Goal: Information Seeking & Learning: Check status

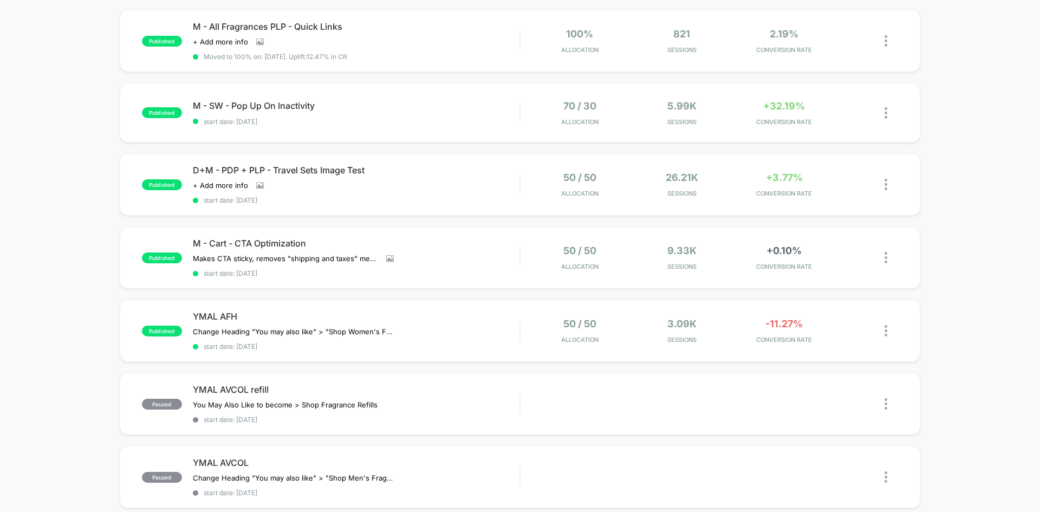
scroll to position [54, 0]
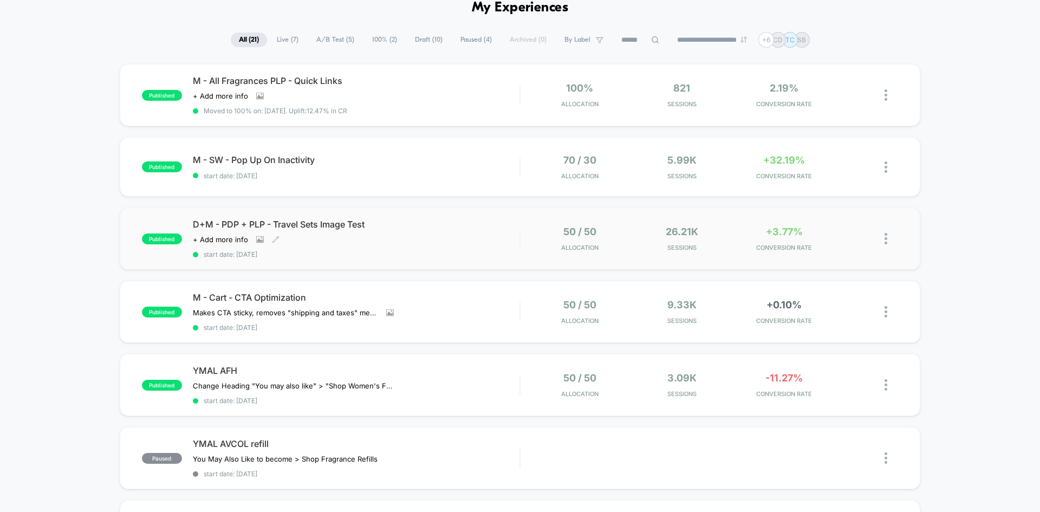
click at [298, 221] on span "D+M - PDP + PLP - Travel Sets Image Test" at bounding box center [356, 224] width 327 height 11
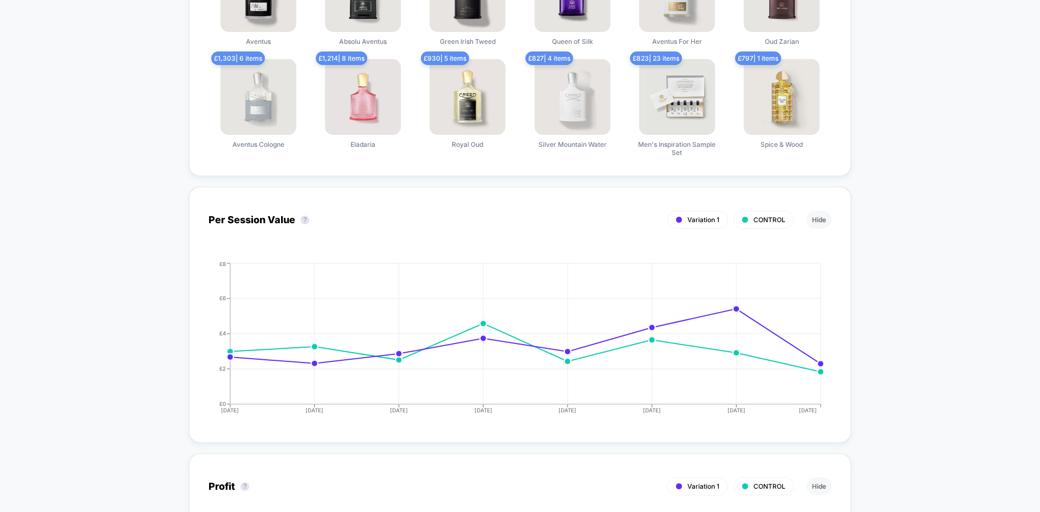
scroll to position [758, 0]
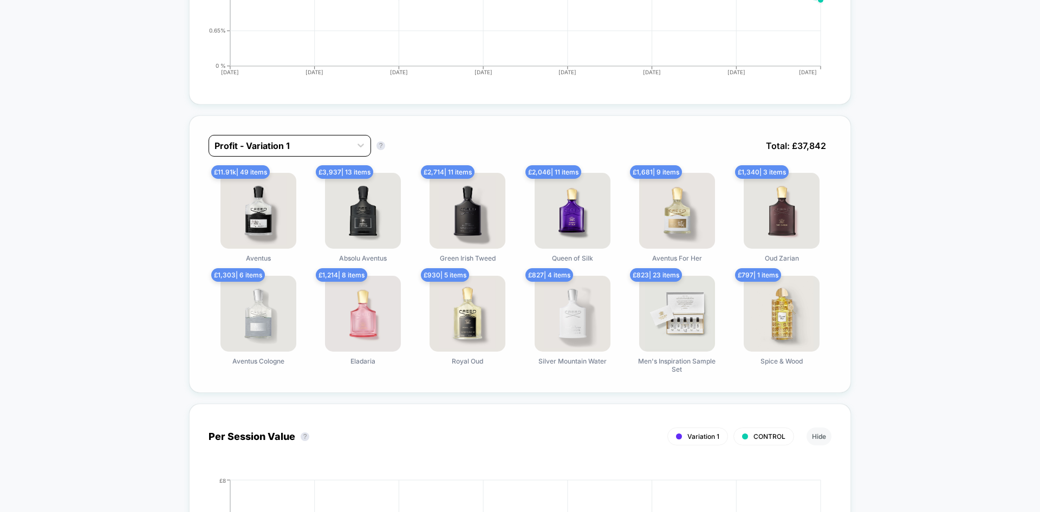
click at [311, 145] on div at bounding box center [279, 145] width 131 height 13
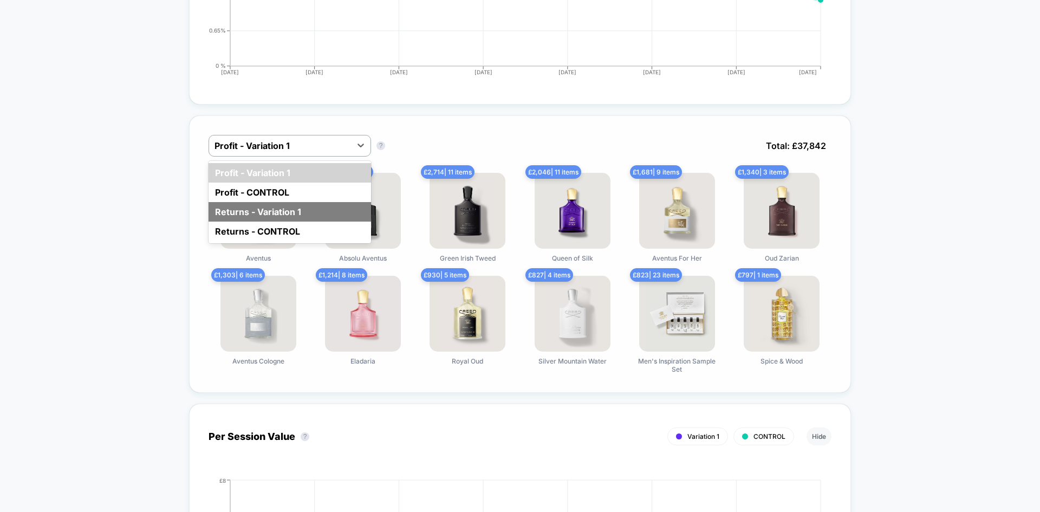
click at [291, 210] on div "Returns - Variation 1" at bounding box center [290, 211] width 162 height 19
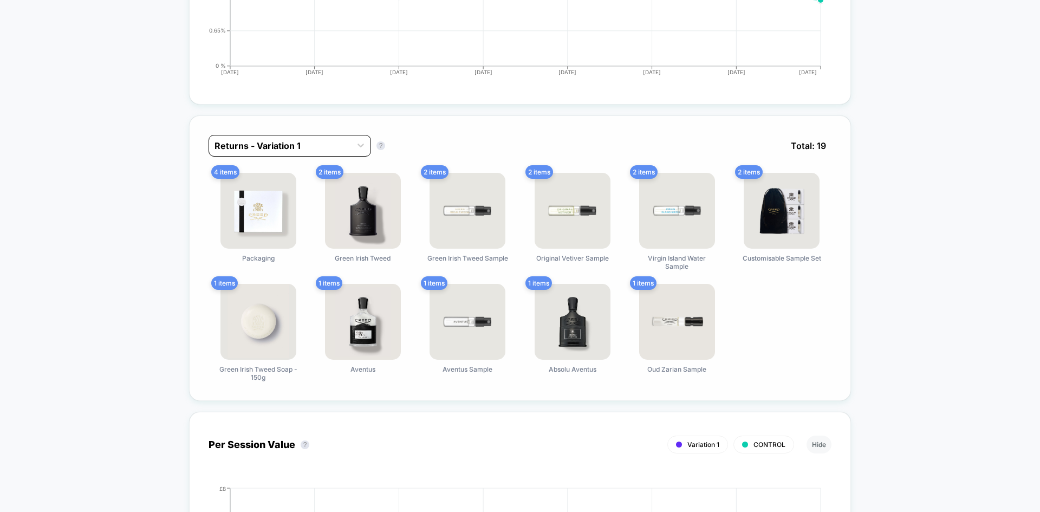
click at [297, 147] on div at bounding box center [279, 145] width 131 height 13
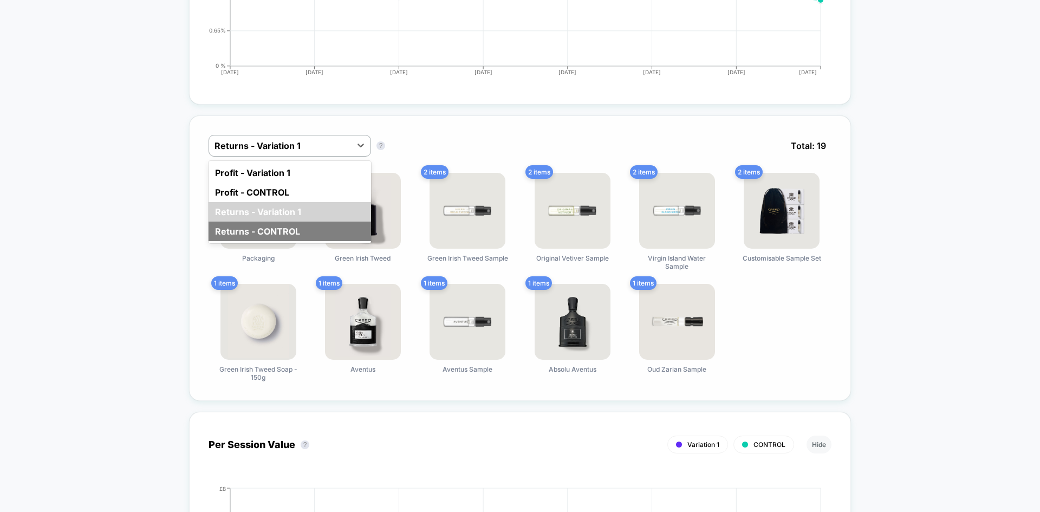
click at [274, 232] on div "Returns - CONTROL" at bounding box center [290, 231] width 162 height 19
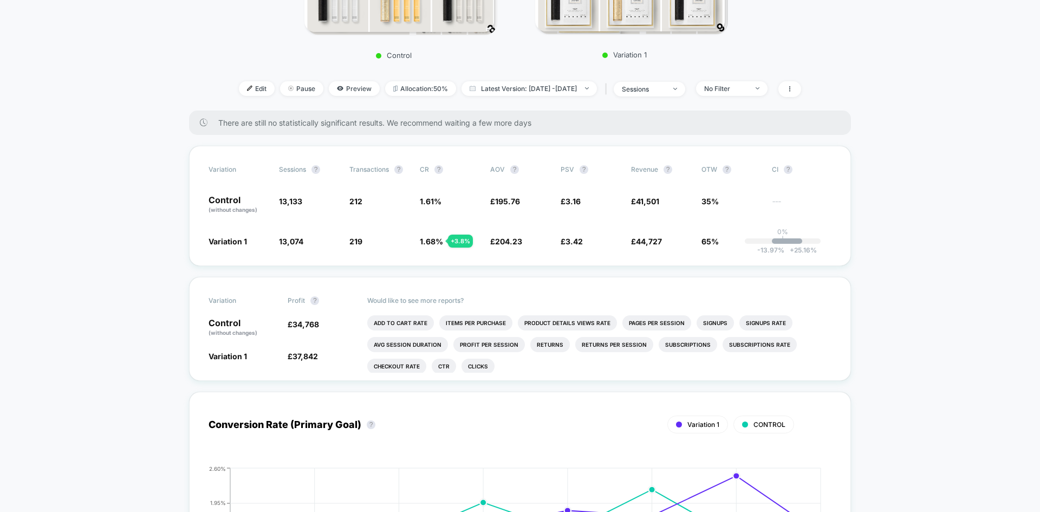
scroll to position [217, 0]
click at [239, 87] on span "Edit" at bounding box center [257, 87] width 36 height 15
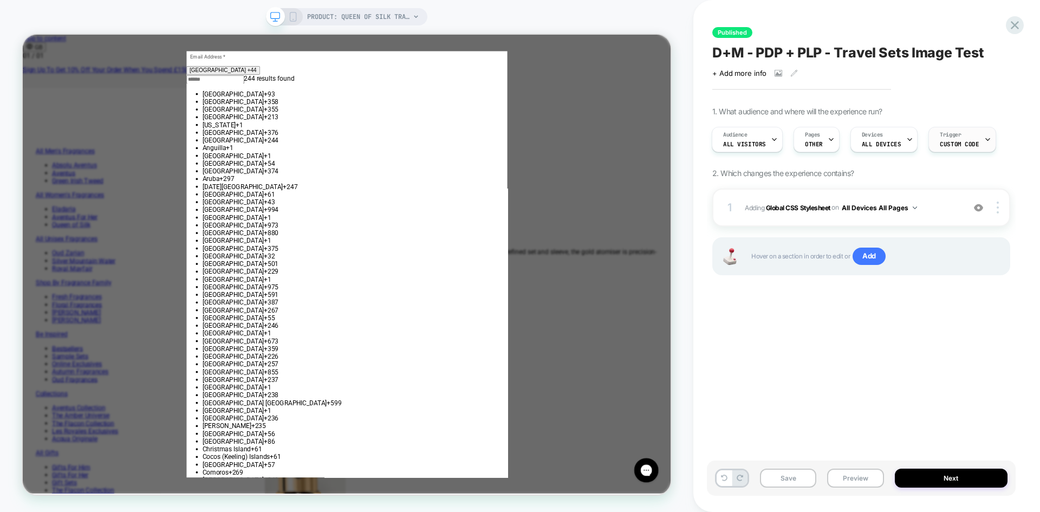
click at [984, 138] on icon at bounding box center [987, 139] width 7 height 7
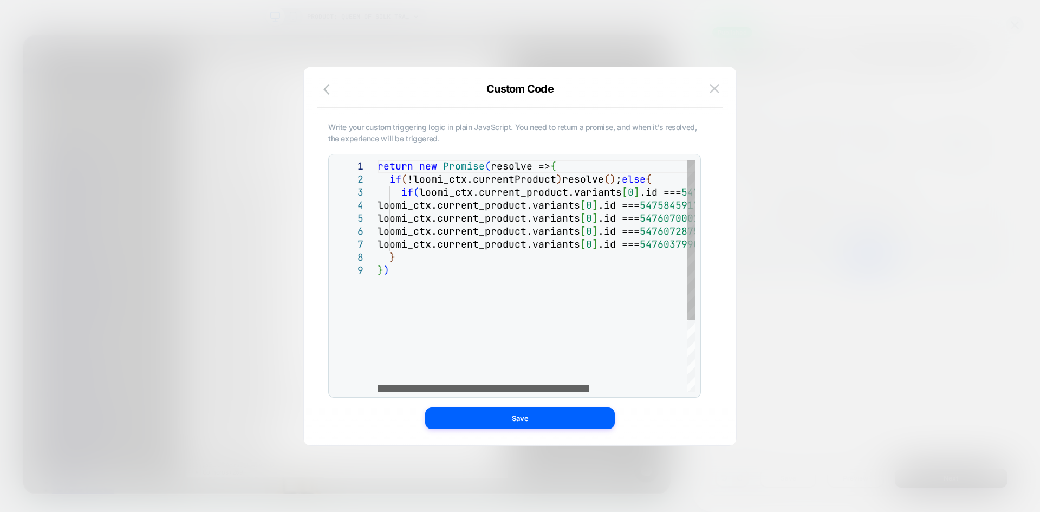
click at [513, 392] on div at bounding box center [484, 388] width 212 height 6
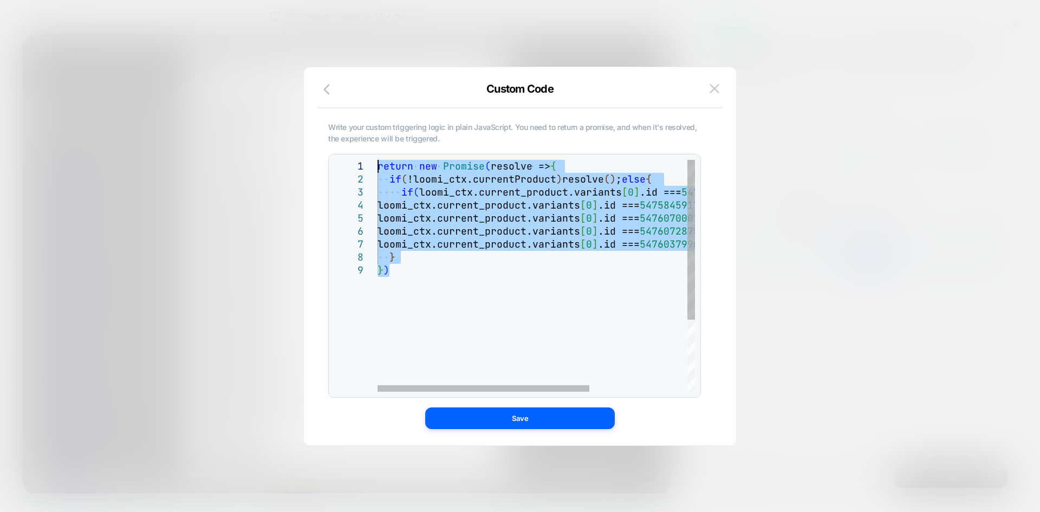
drag, startPoint x: 406, startPoint y: 278, endPoint x: 330, endPoint y: 142, distance: 155.2
click at [378, 160] on div "return new Promise ( resolve => { if ( !loomi_ctx.currentProduct ) resolve ( ) …" at bounding box center [610, 328] width 464 height 336
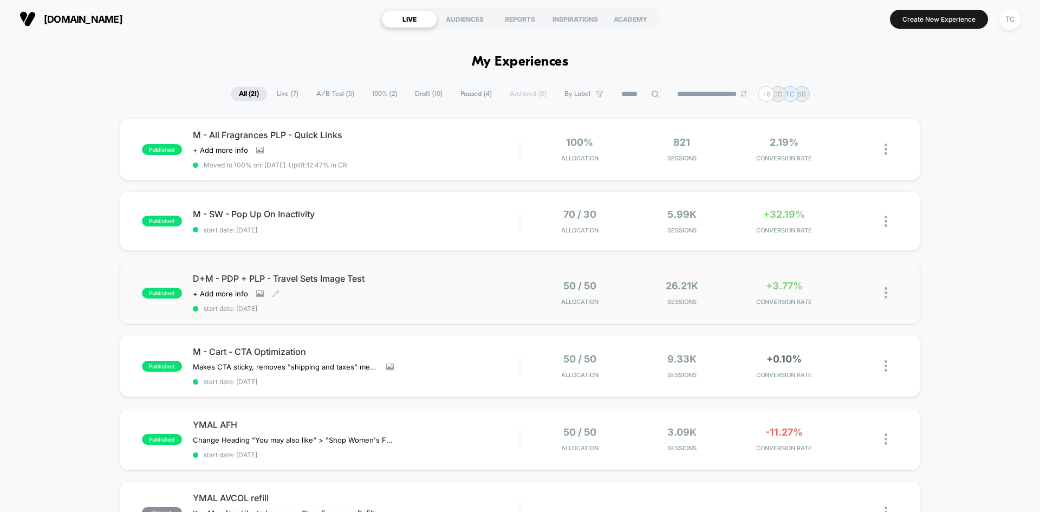
click at [300, 278] on span "D+M - PDP + PLP - Travel Sets Image Test" at bounding box center [356, 278] width 327 height 11
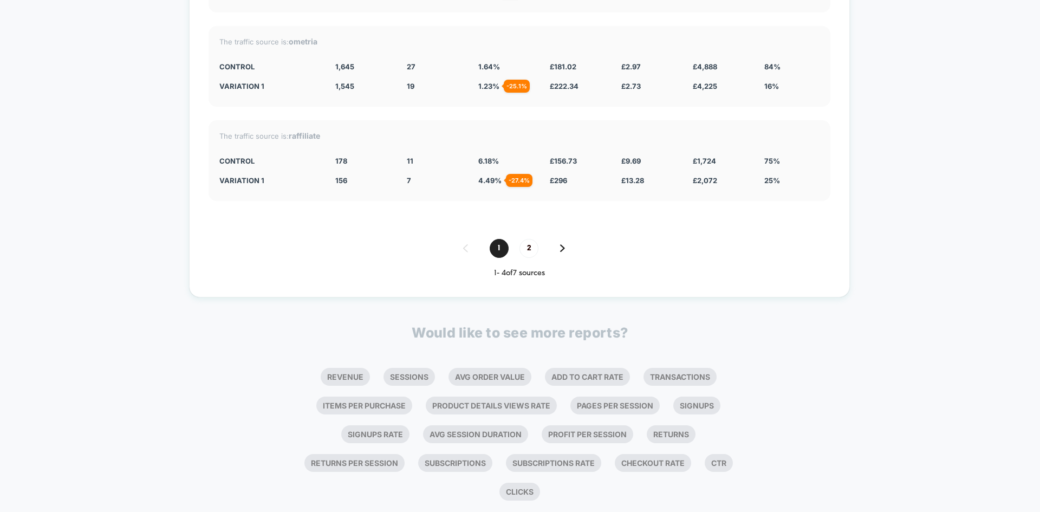
scroll to position [2318, 0]
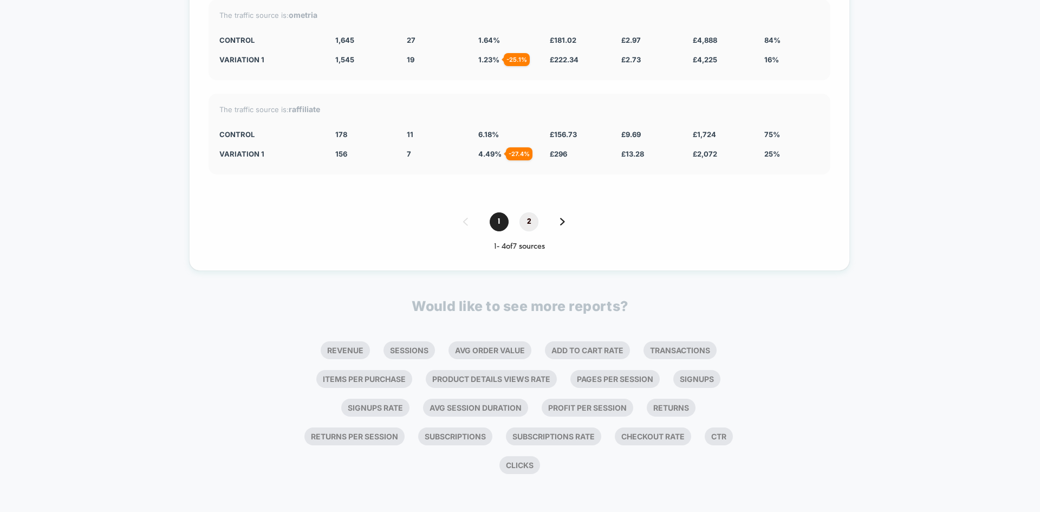
click at [530, 222] on span "2" at bounding box center [528, 221] width 19 height 19
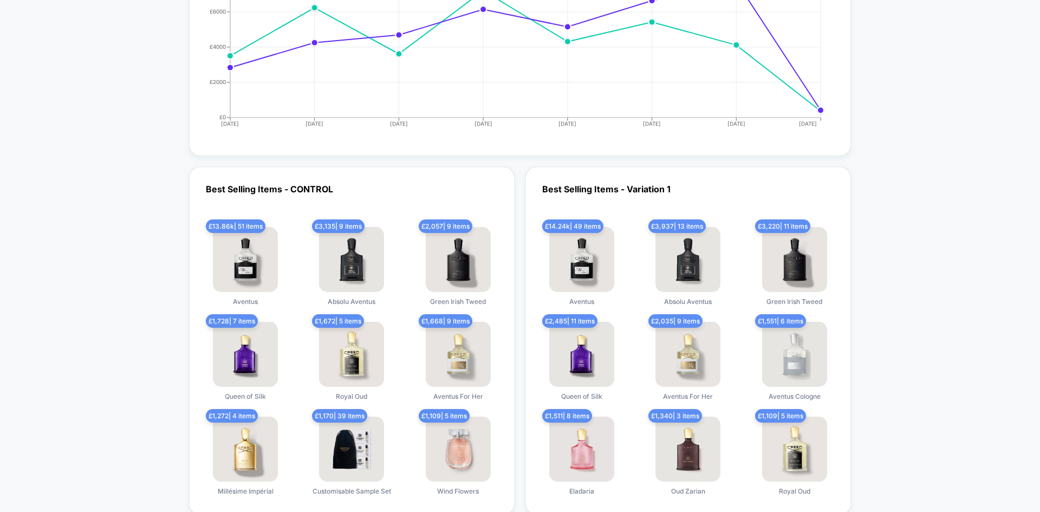
scroll to position [1411, 0]
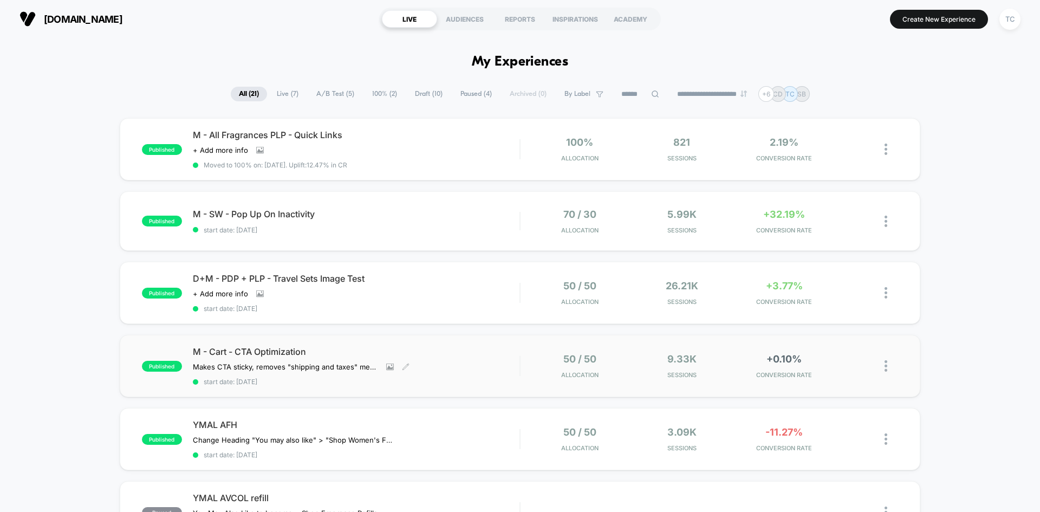
click at [289, 354] on span "M - Cart - CTA Optimization" at bounding box center [356, 351] width 327 height 11
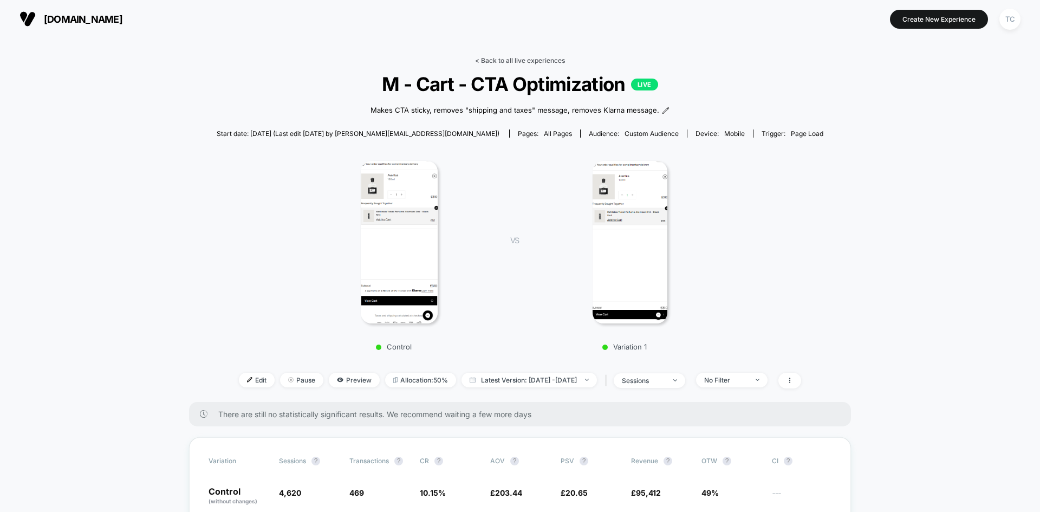
click at [528, 59] on link "< Back to all live experiences" at bounding box center [520, 60] width 90 height 8
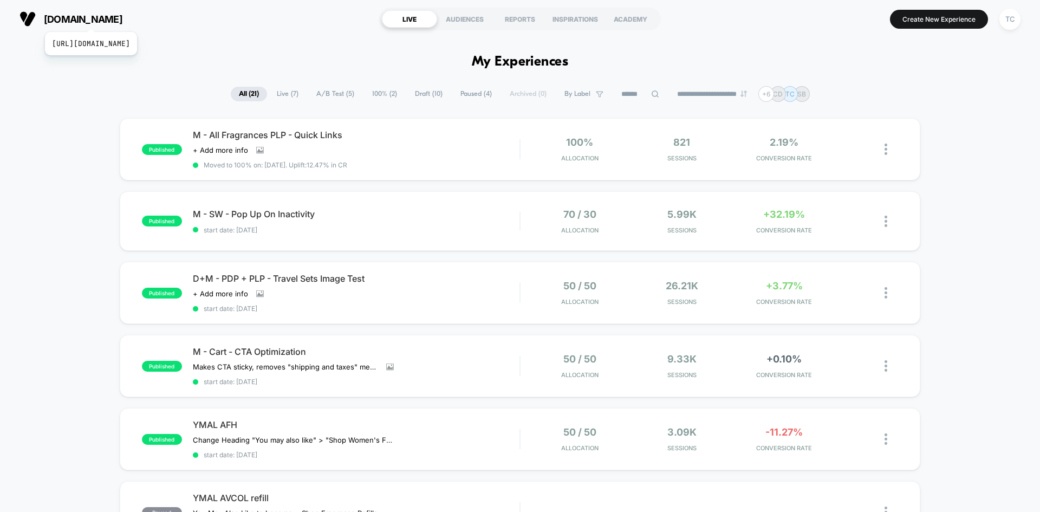
click at [122, 18] on span "[DOMAIN_NAME]" at bounding box center [83, 19] width 79 height 11
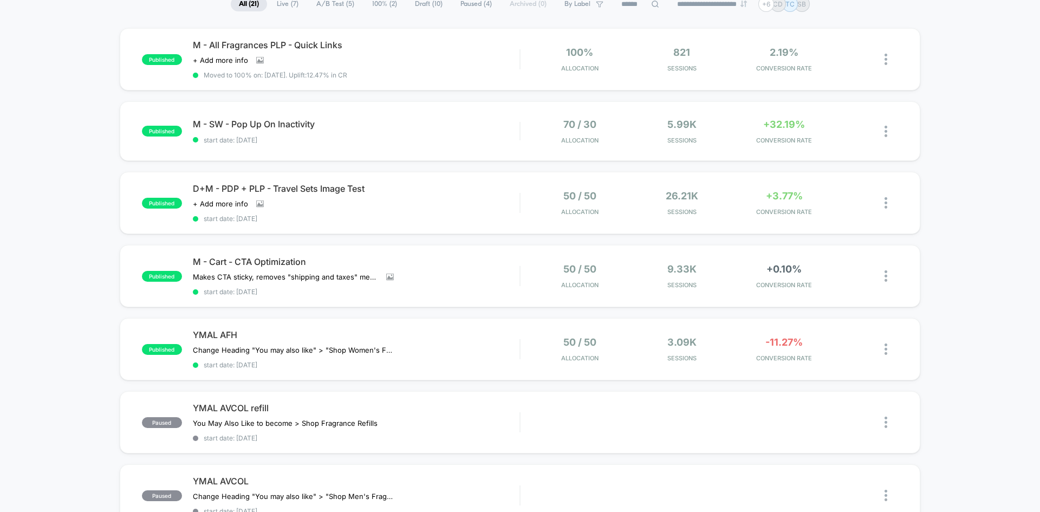
scroll to position [108, 0]
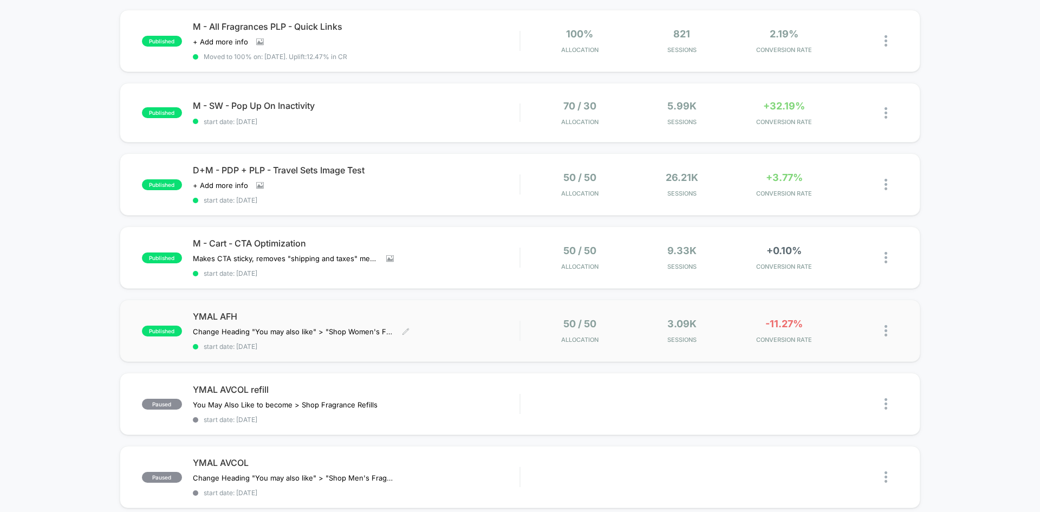
click at [233, 318] on span "YMAL AFH" at bounding box center [356, 316] width 327 height 11
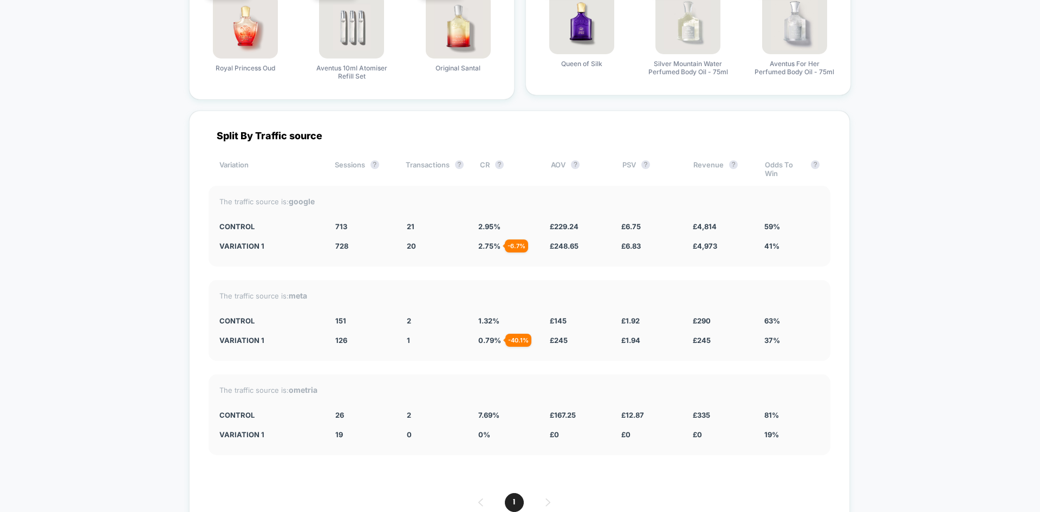
scroll to position [1841, 0]
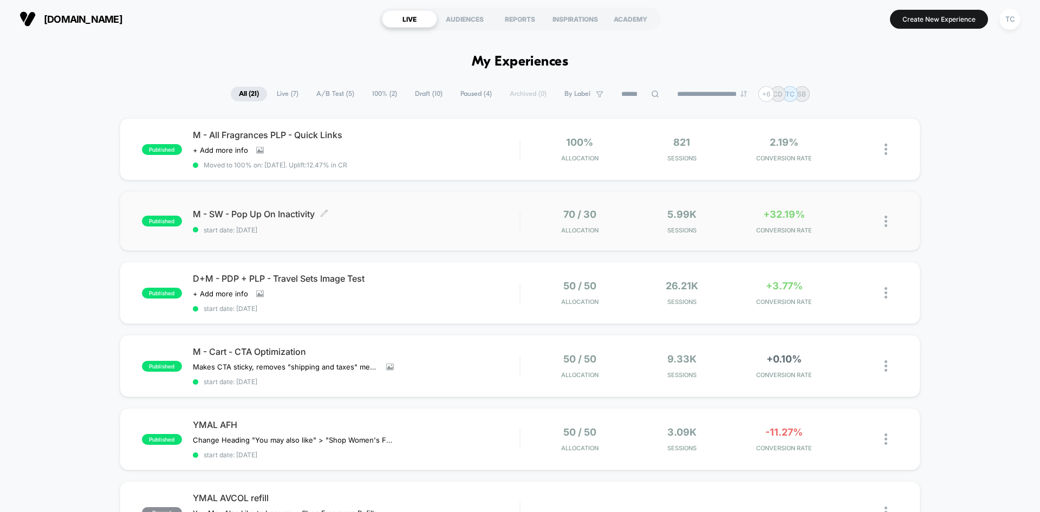
click at [268, 210] on span "M - SW - Pop Up On Inactivity Click to edit experience details" at bounding box center [356, 214] width 327 height 11
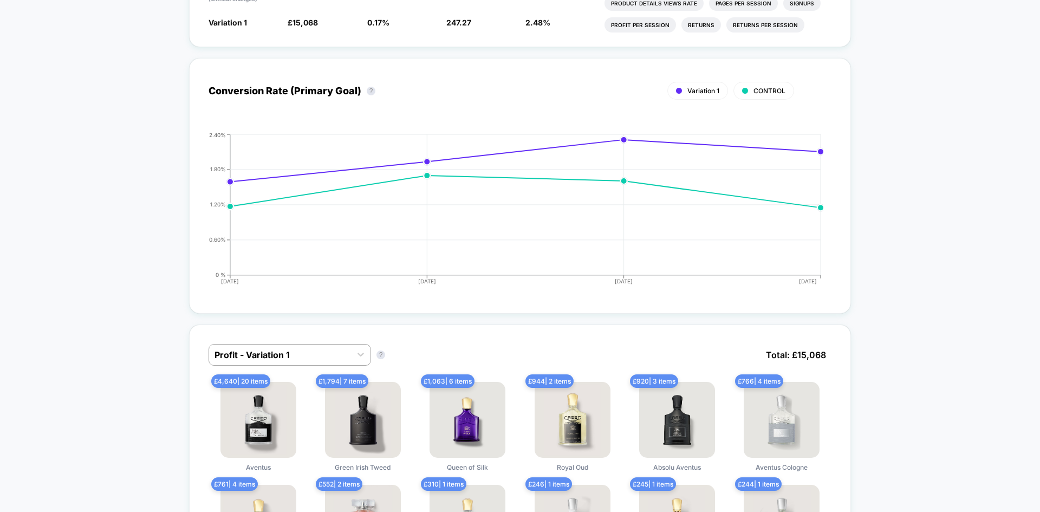
scroll to position [487, 0]
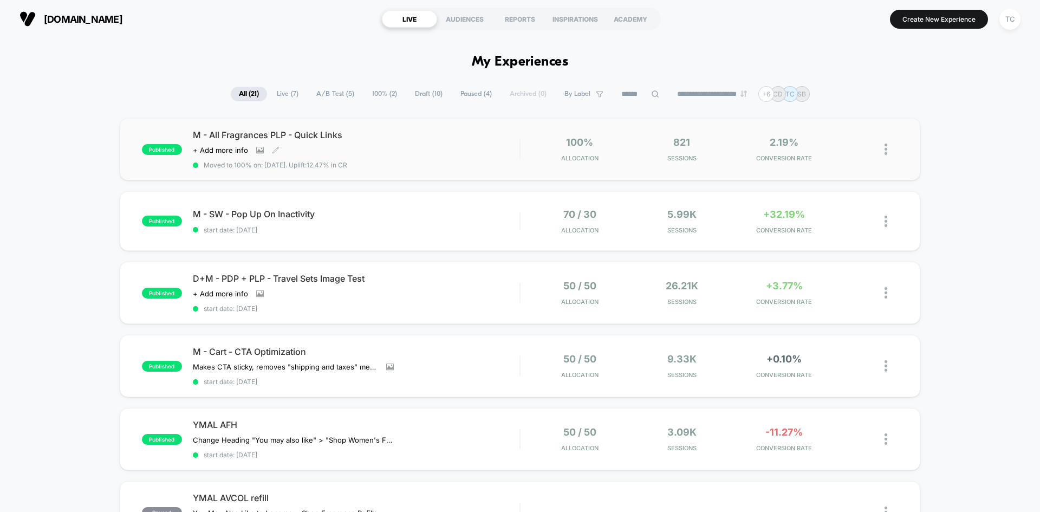
click at [282, 134] on span "M - All Fragrances PLP - Quick Links" at bounding box center [356, 134] width 327 height 11
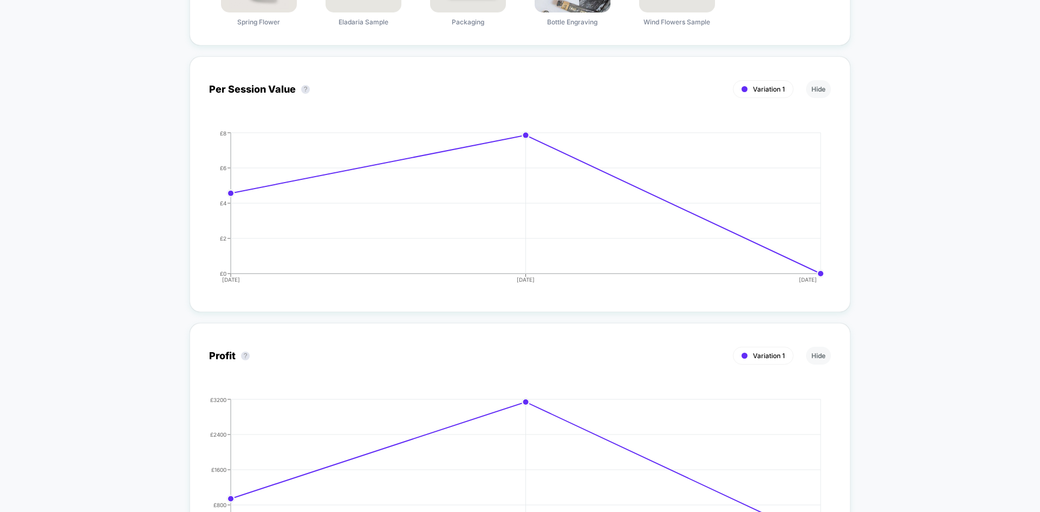
scroll to position [1137, 0]
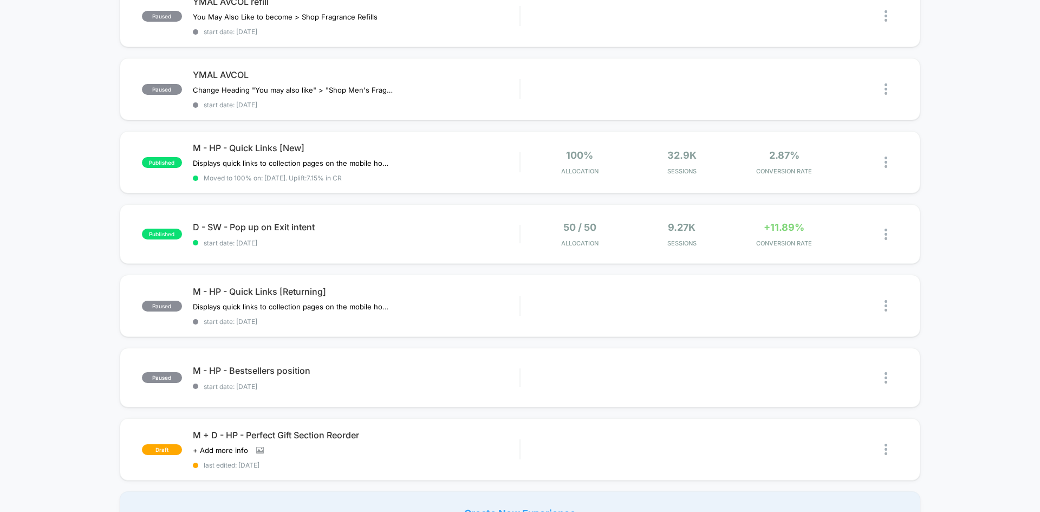
scroll to position [596, 0]
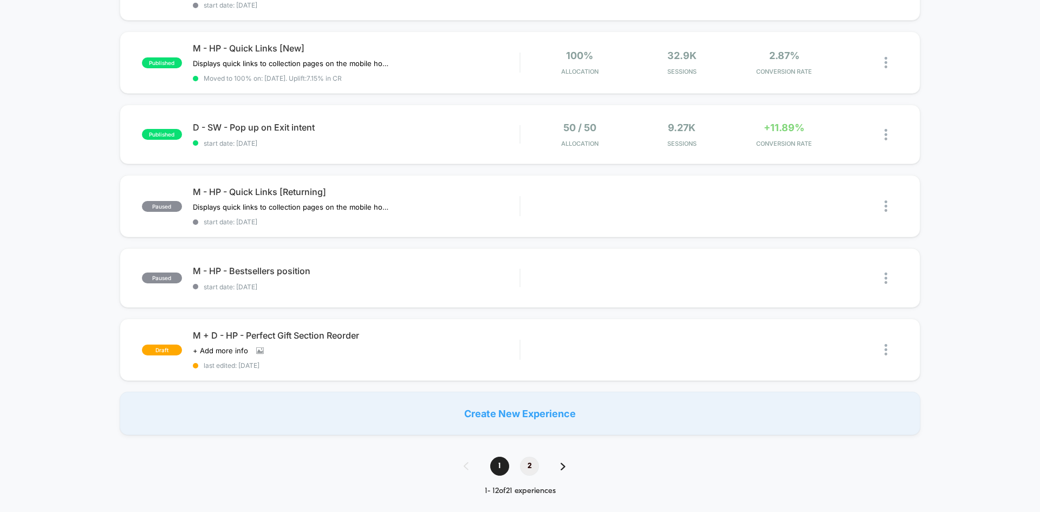
click at [529, 466] on span "2" at bounding box center [529, 466] width 19 height 19
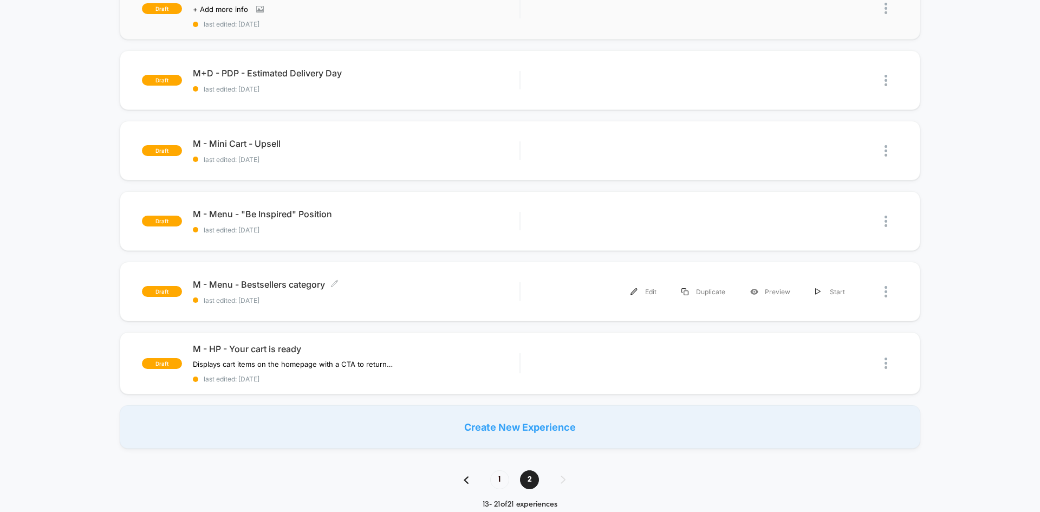
scroll to position [379, 0]
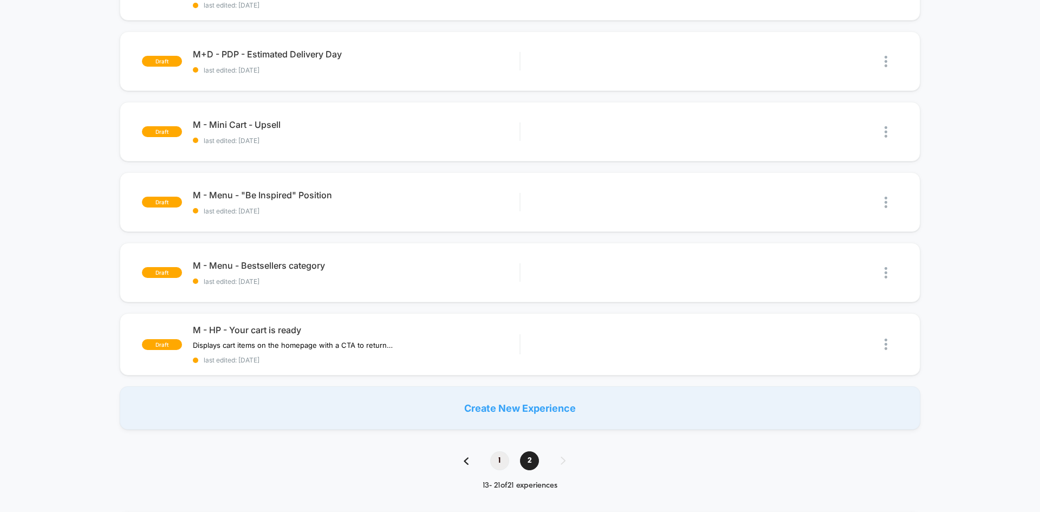
click at [498, 459] on span "1" at bounding box center [499, 460] width 19 height 19
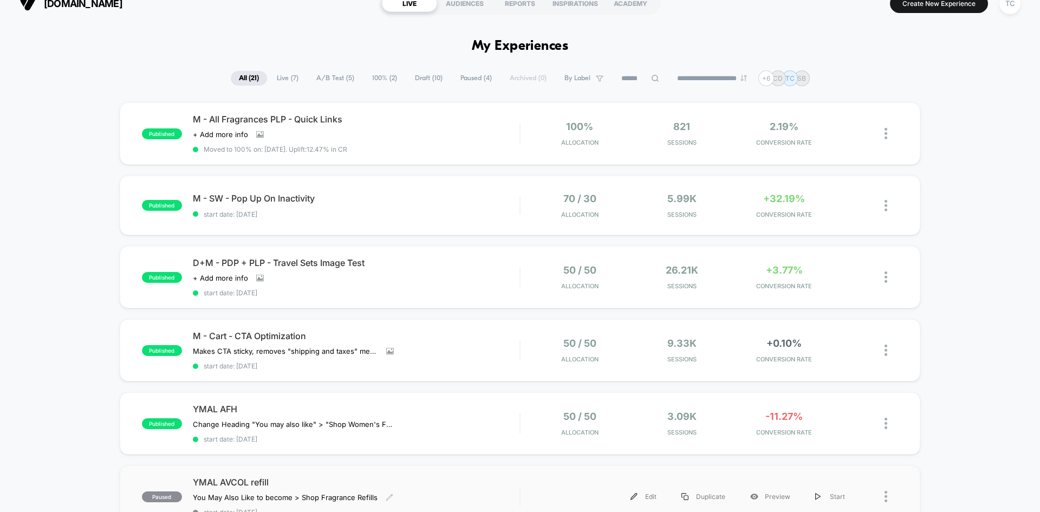
scroll to position [0, 0]
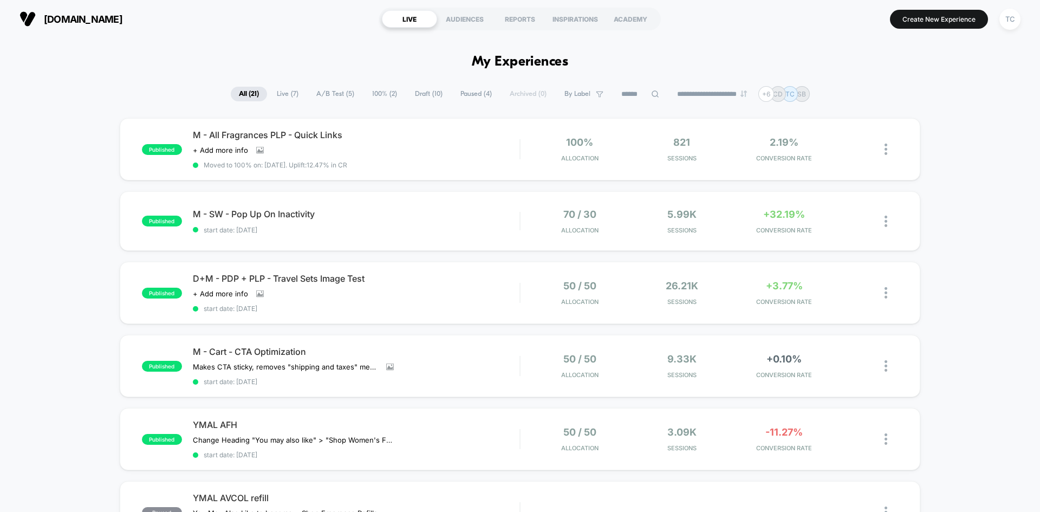
click at [425, 95] on span "Draft ( 10 )" at bounding box center [429, 94] width 44 height 15
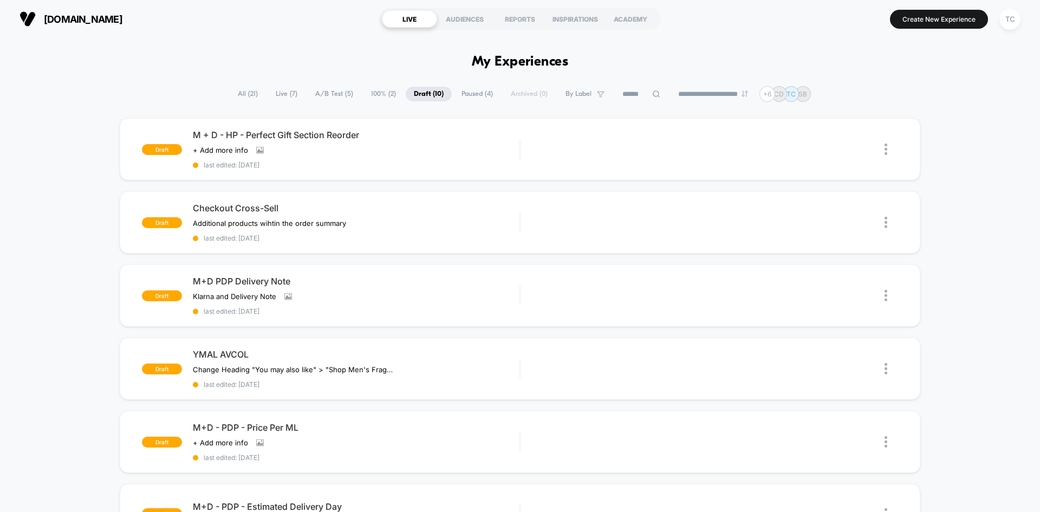
click at [248, 94] on span "All ( 21 )" at bounding box center [248, 94] width 36 height 15
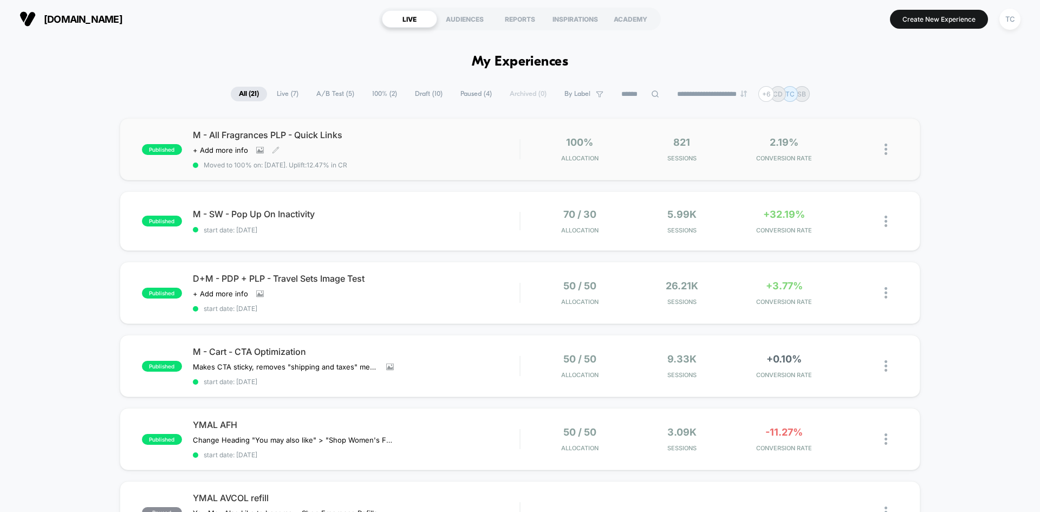
click at [344, 145] on div "M - All Fragrances PLP - Quick Links Click to view images Click to edit experie…" at bounding box center [356, 149] width 327 height 40
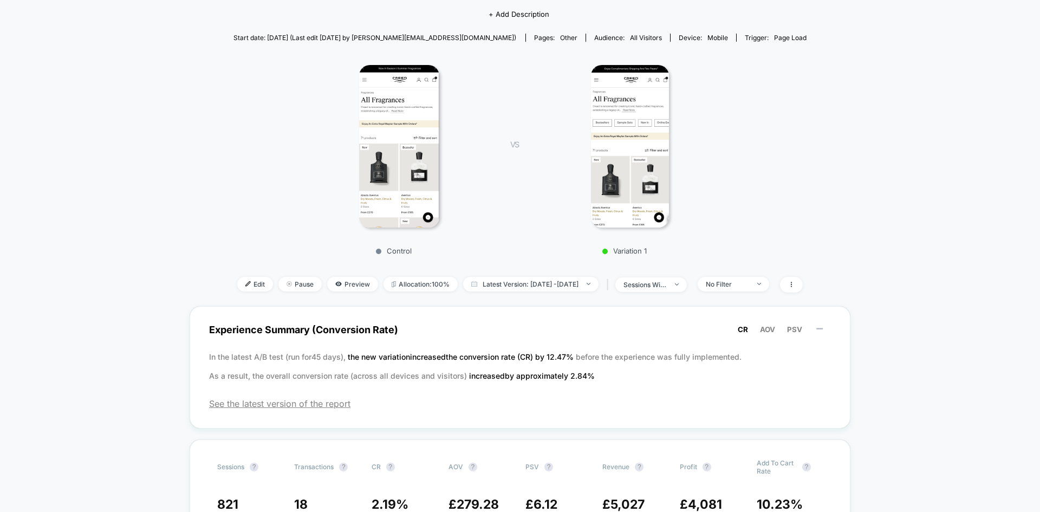
scroll to position [271, 0]
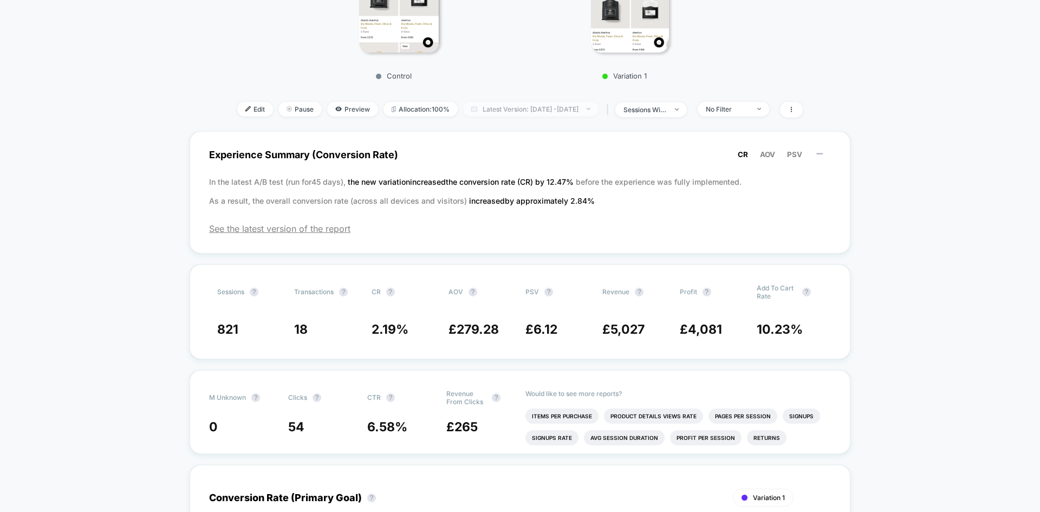
click at [558, 112] on span "Latest Version: [DATE] - [DATE]" at bounding box center [530, 109] width 135 height 15
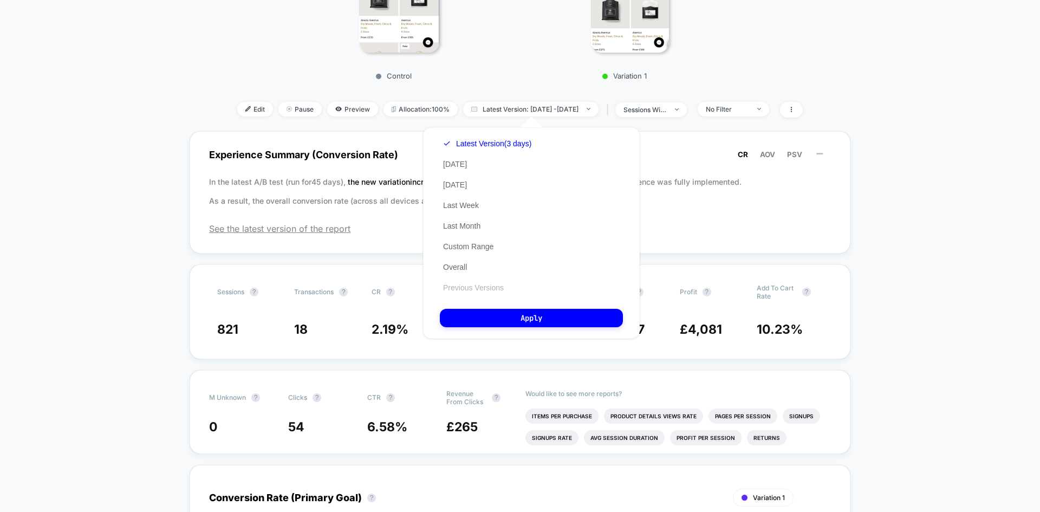
click at [499, 284] on button "Previous Versions" at bounding box center [473, 288] width 67 height 10
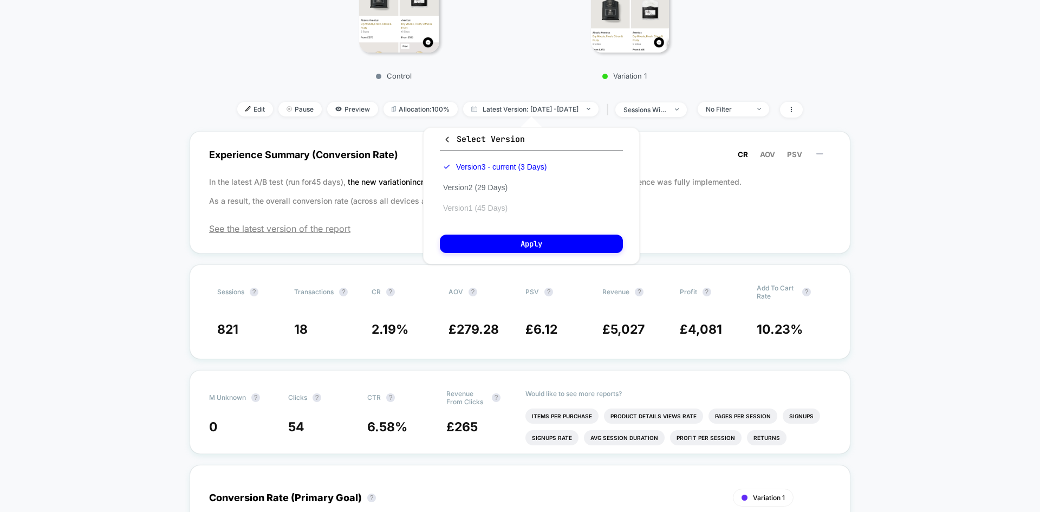
click at [496, 208] on button "Version 1 (45 Days)" at bounding box center [475, 208] width 71 height 10
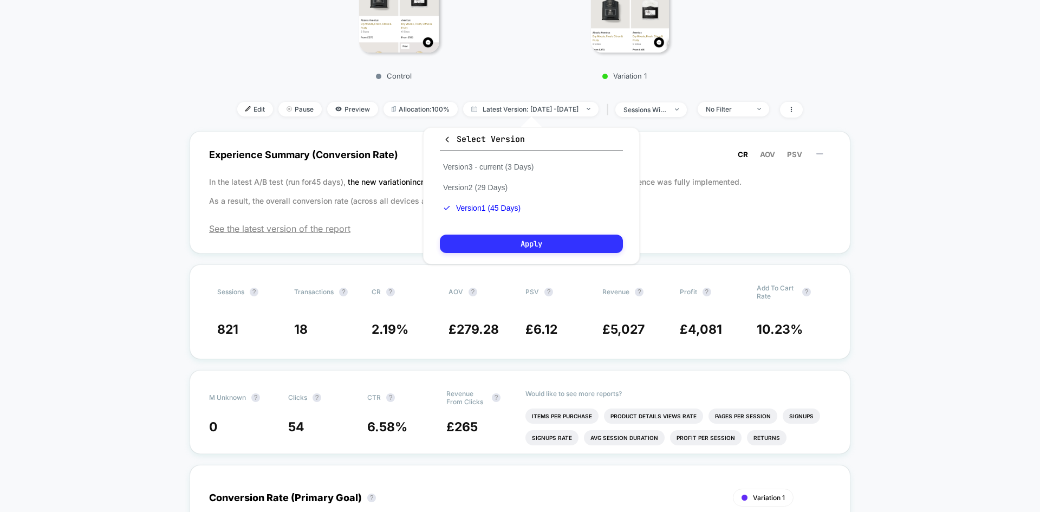
click at [524, 244] on button "Apply" at bounding box center [531, 244] width 183 height 18
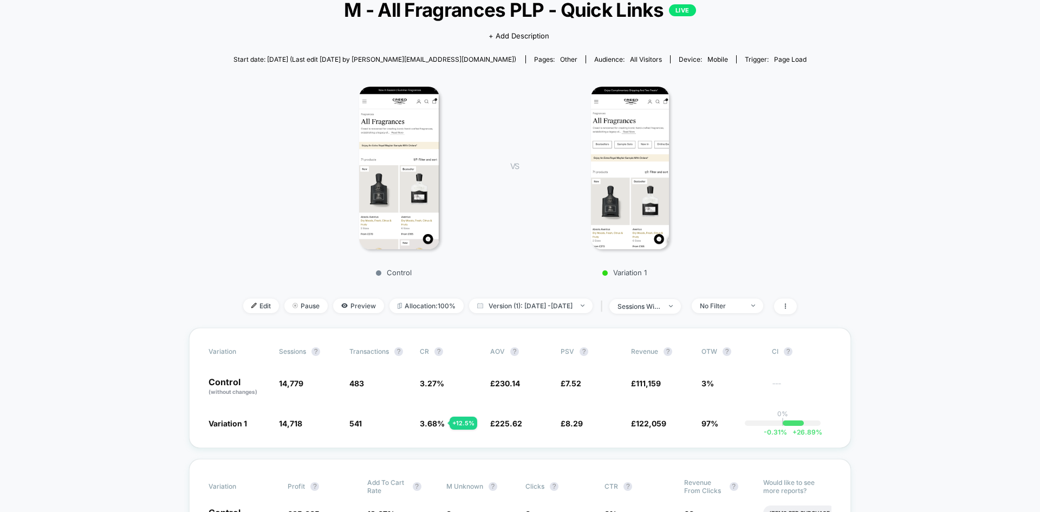
scroll to position [54, 0]
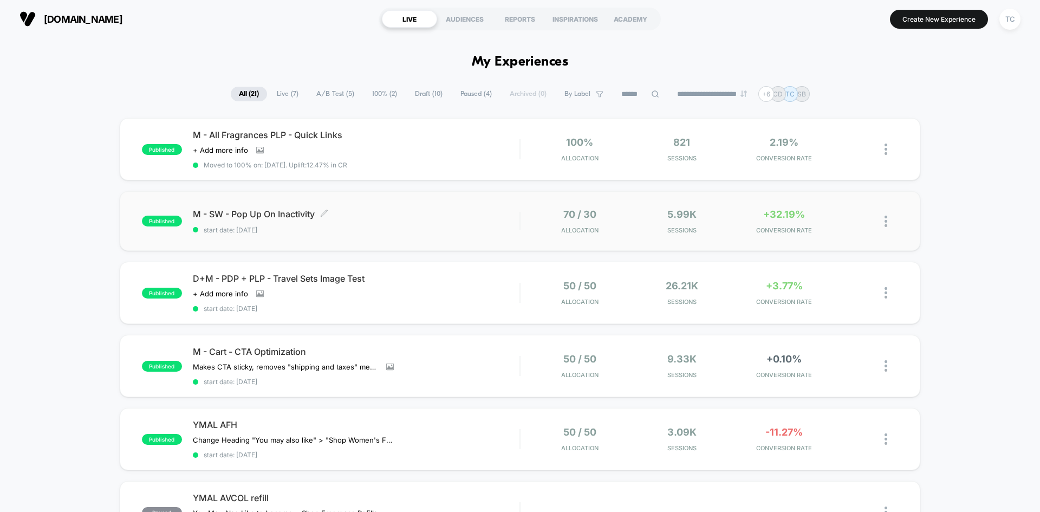
click at [296, 214] on span "M - SW - Pop Up On Inactivity Click to edit experience details" at bounding box center [356, 214] width 327 height 11
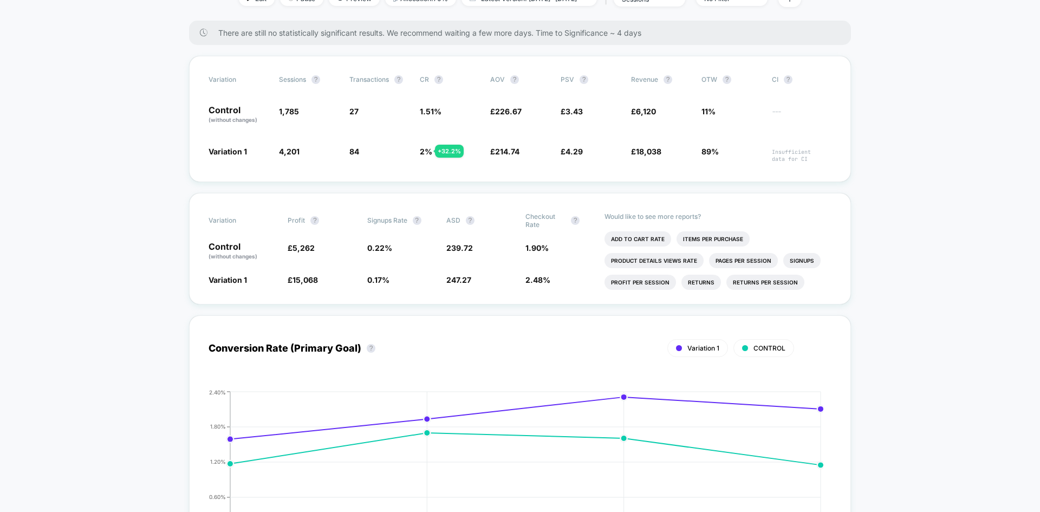
scroll to position [108, 0]
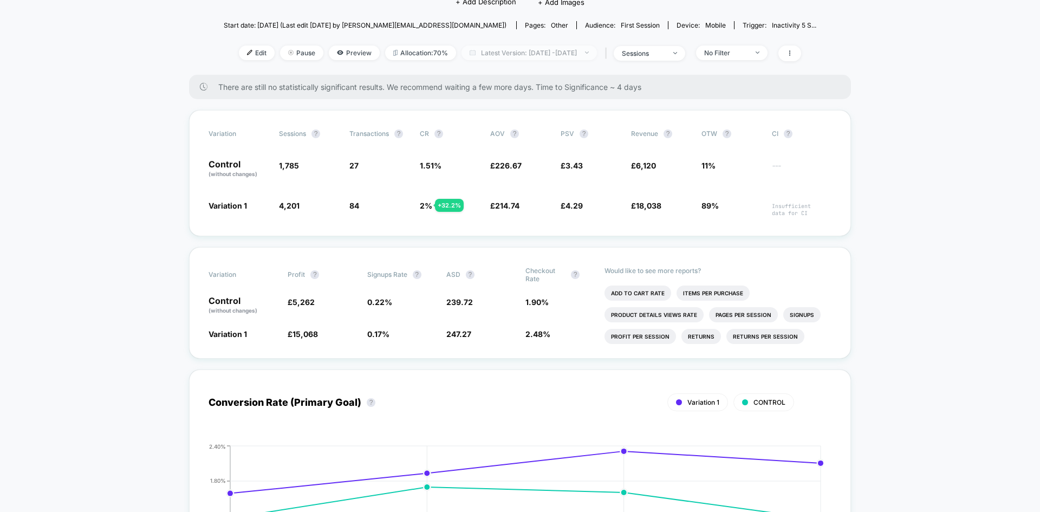
click at [512, 55] on span "Latest Version: [DATE] - [DATE]" at bounding box center [528, 52] width 135 height 15
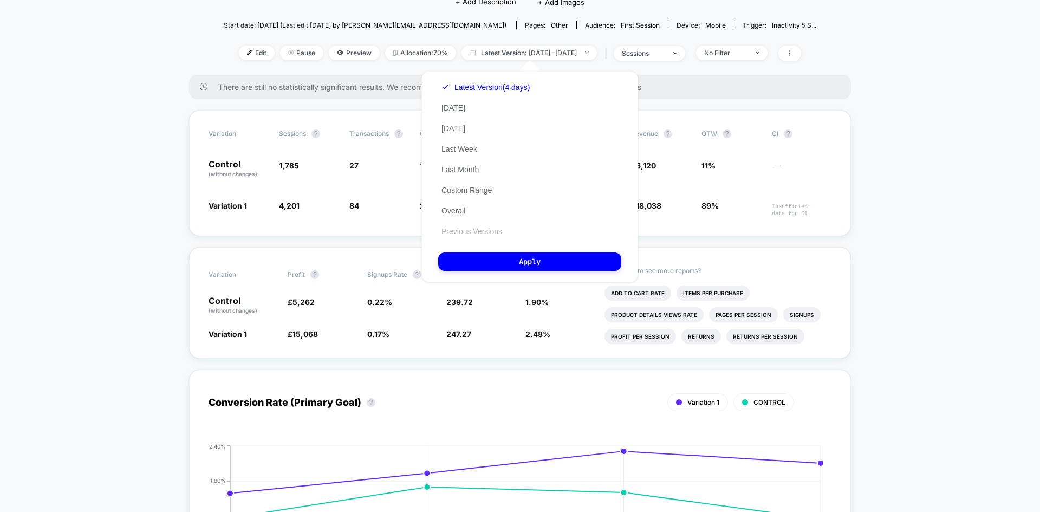
click at [471, 229] on button "Previous Versions" at bounding box center [471, 231] width 67 height 10
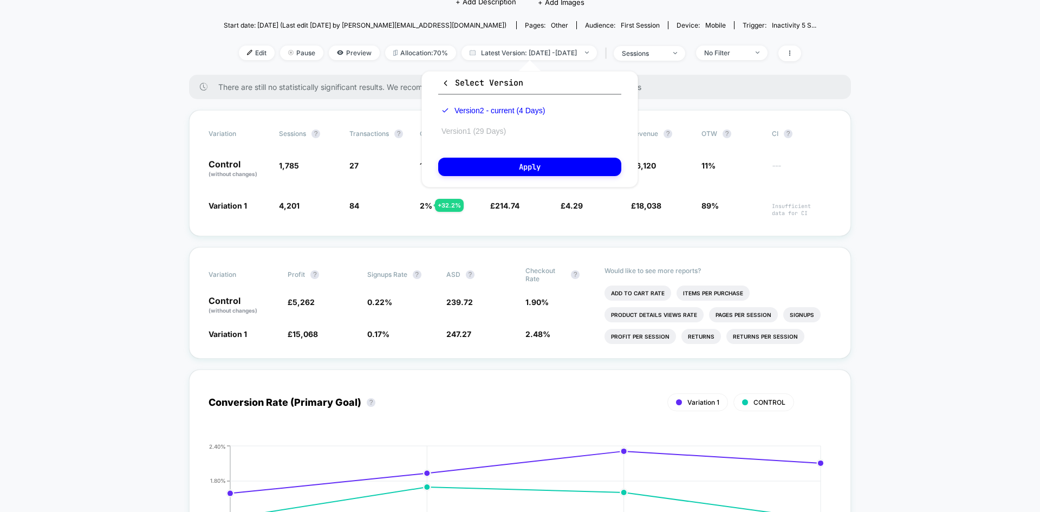
click at [473, 132] on button "Version 1 (29 Days)" at bounding box center [473, 131] width 71 height 10
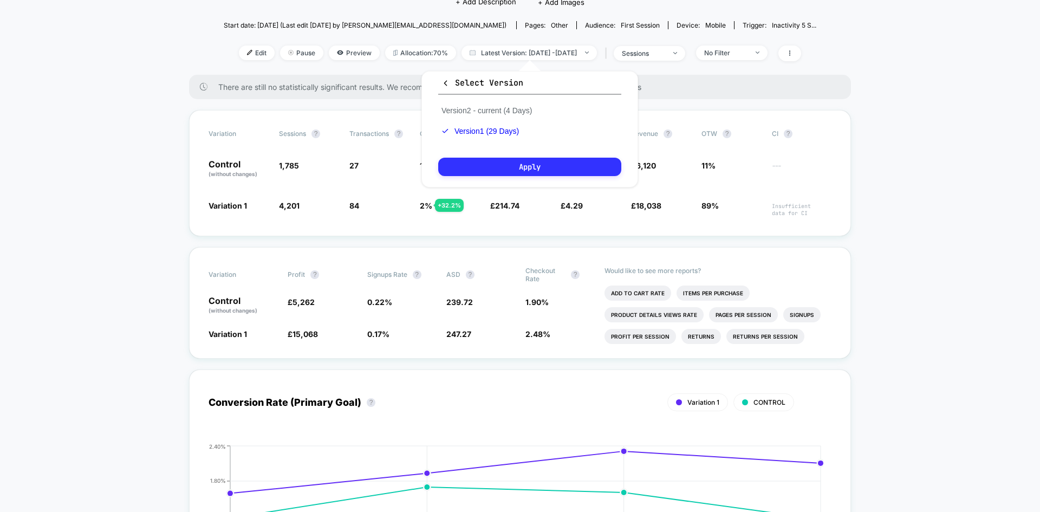
click at [526, 167] on button "Apply" at bounding box center [529, 167] width 183 height 18
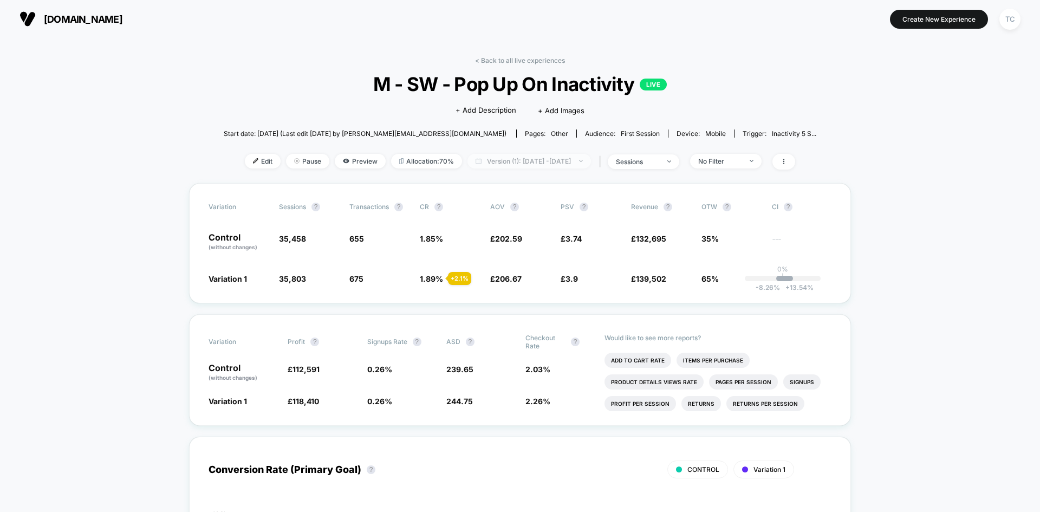
click at [538, 159] on span "Version (1): [DATE] - [DATE]" at bounding box center [528, 161] width 123 height 15
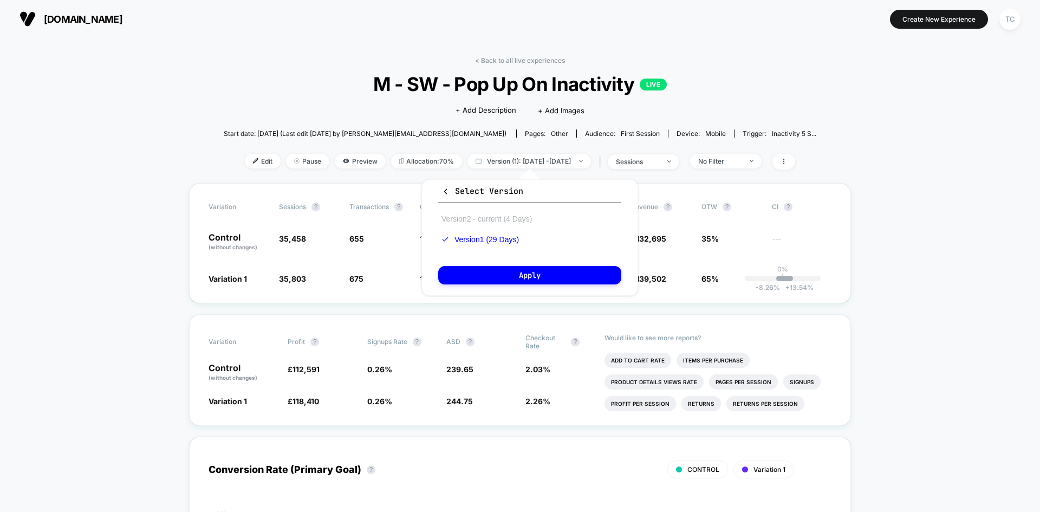
click at [510, 217] on button "Version 2 - current (4 Days)" at bounding box center [486, 219] width 97 height 10
click at [535, 285] on div "Select Version Version 2 - current (4 Days) Version 1 (29 Days) Apply" at bounding box center [529, 237] width 217 height 116
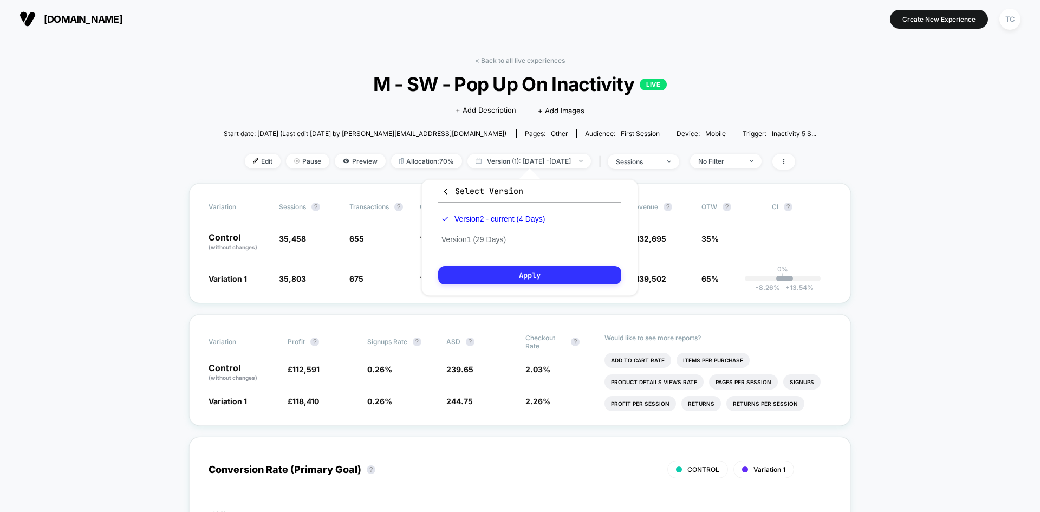
click at [535, 275] on button "Apply" at bounding box center [529, 275] width 183 height 18
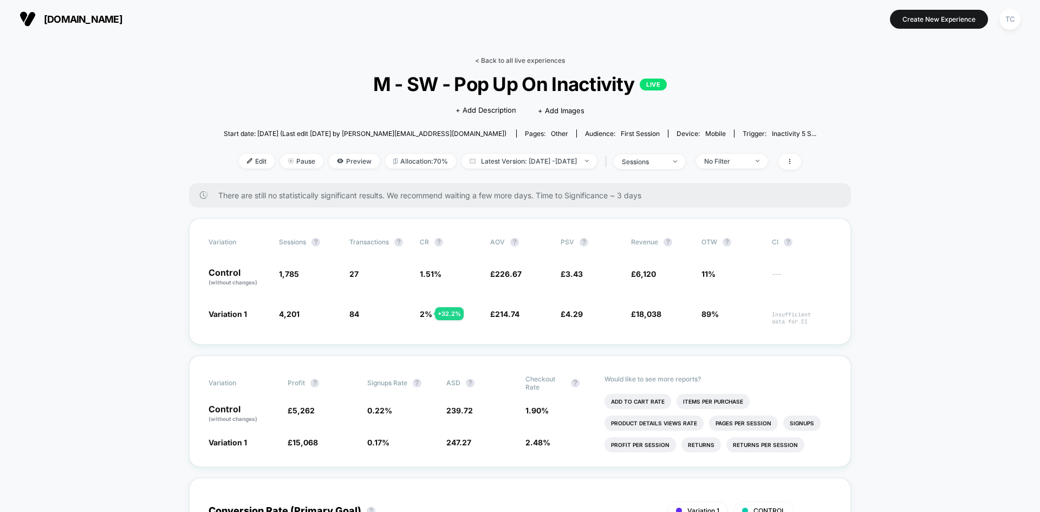
click at [516, 57] on link "< Back to all live experiences" at bounding box center [520, 60] width 90 height 8
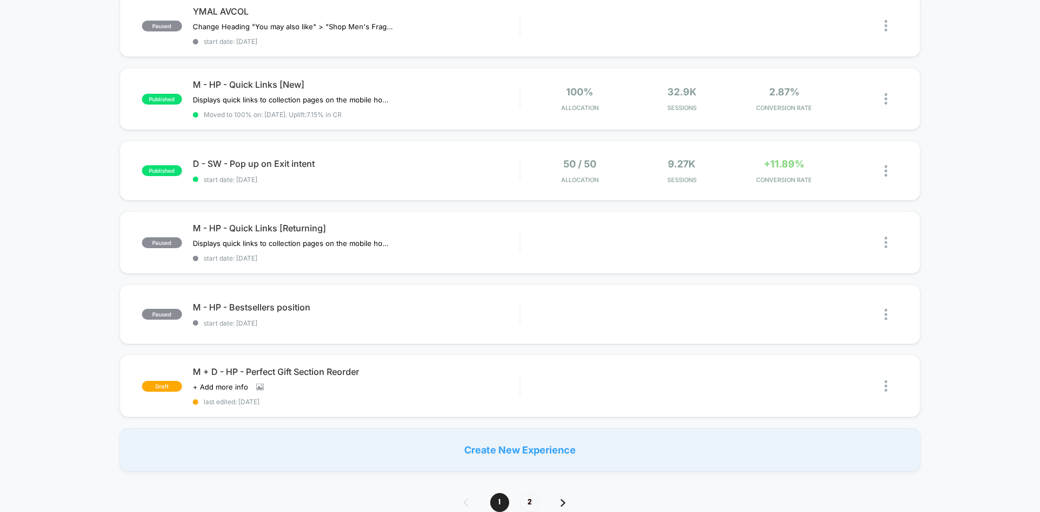
scroll to position [596, 0]
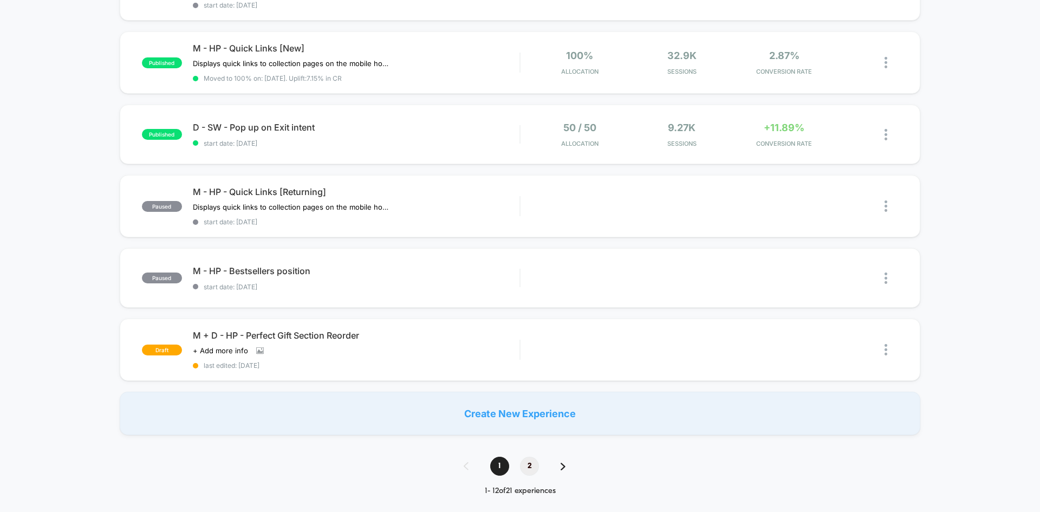
click at [532, 464] on span "2" at bounding box center [529, 466] width 19 height 19
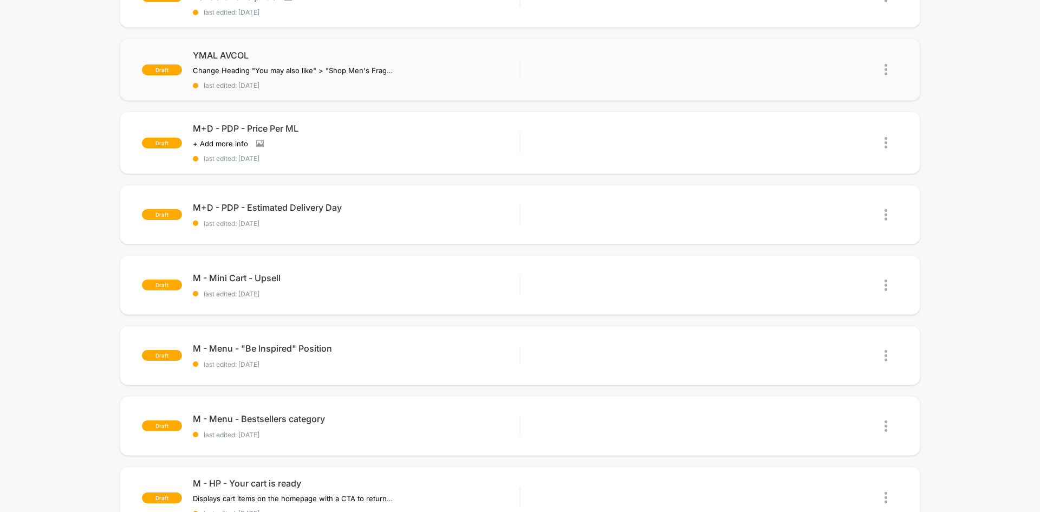
scroll to position [379, 0]
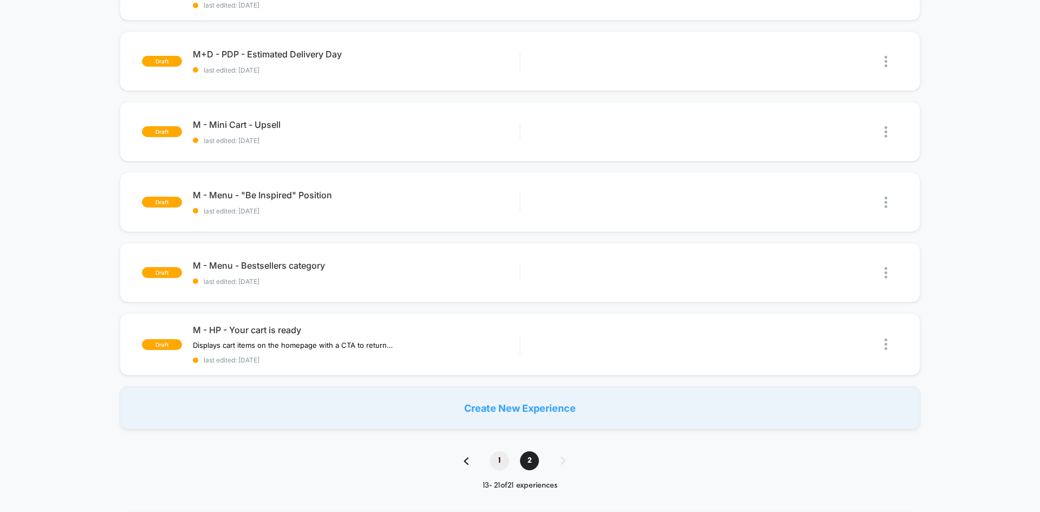
click at [504, 463] on span "1" at bounding box center [499, 460] width 19 height 19
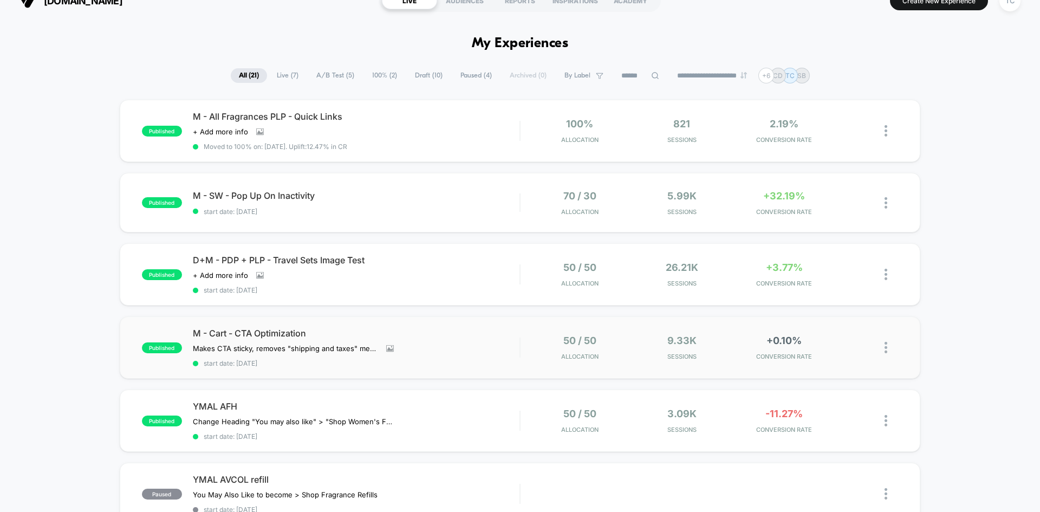
scroll to position [0, 0]
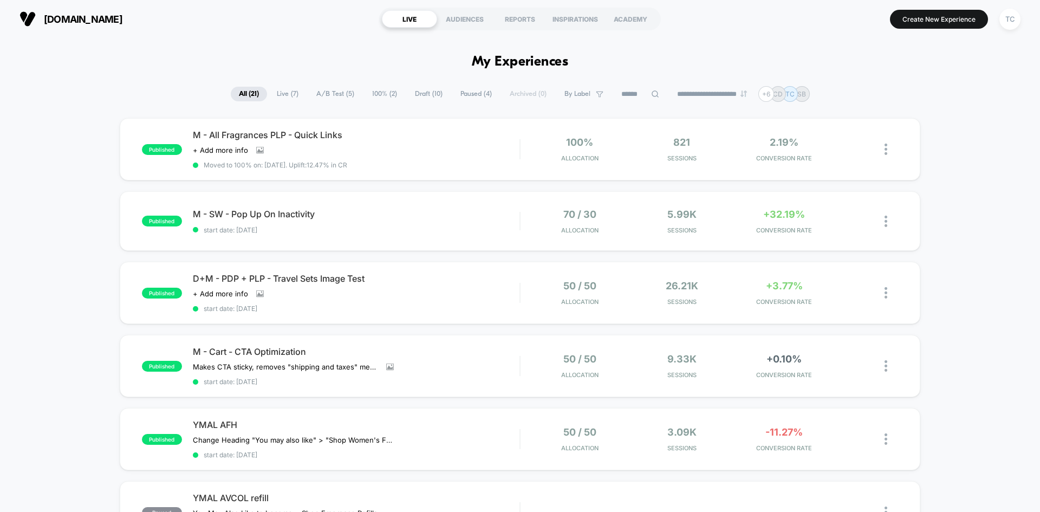
click at [285, 88] on span "Live ( 7 )" at bounding box center [288, 94] width 38 height 15
